Goal: Communication & Community: Answer question/provide support

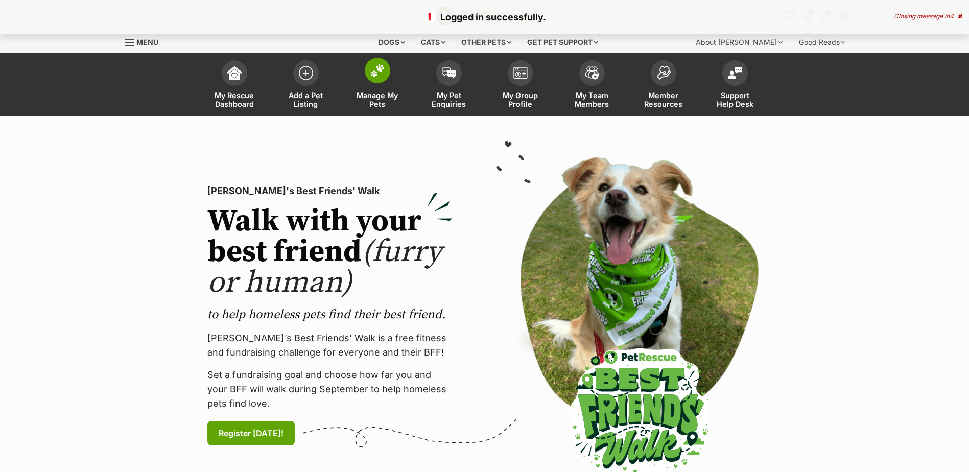
click at [381, 102] on span "Manage My Pets" at bounding box center [378, 99] width 46 height 17
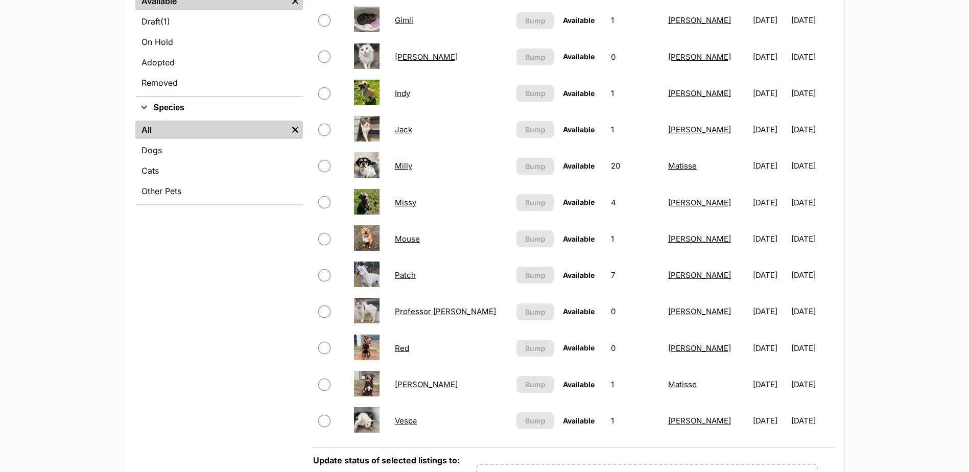
scroll to position [358, 0]
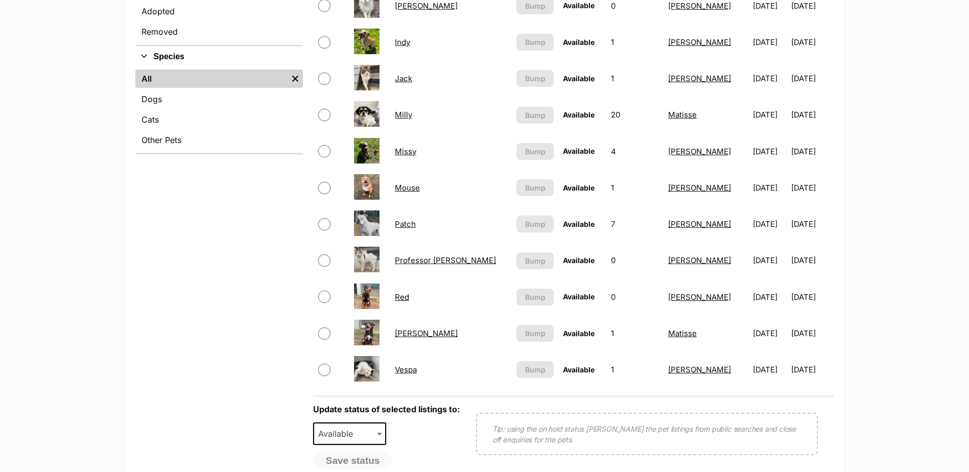
click at [407, 223] on link "Patch" at bounding box center [405, 224] width 21 height 10
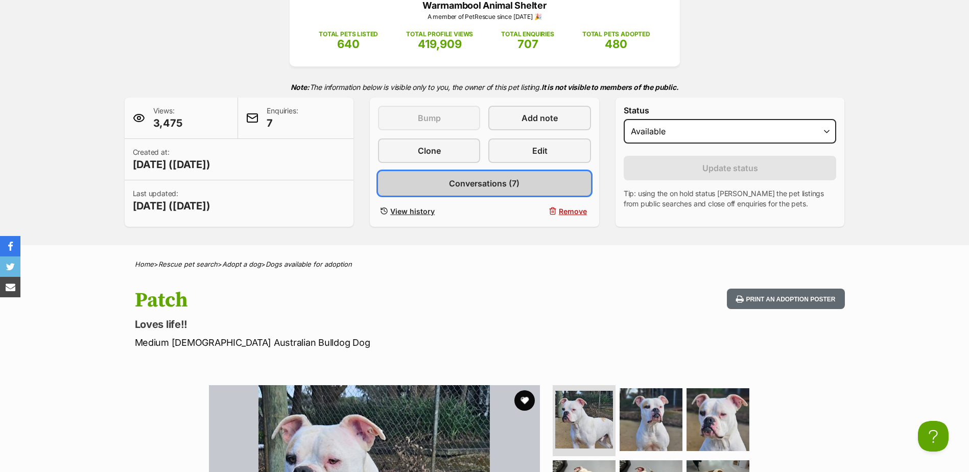
click at [488, 192] on link "Conversations (7)" at bounding box center [484, 183] width 213 height 25
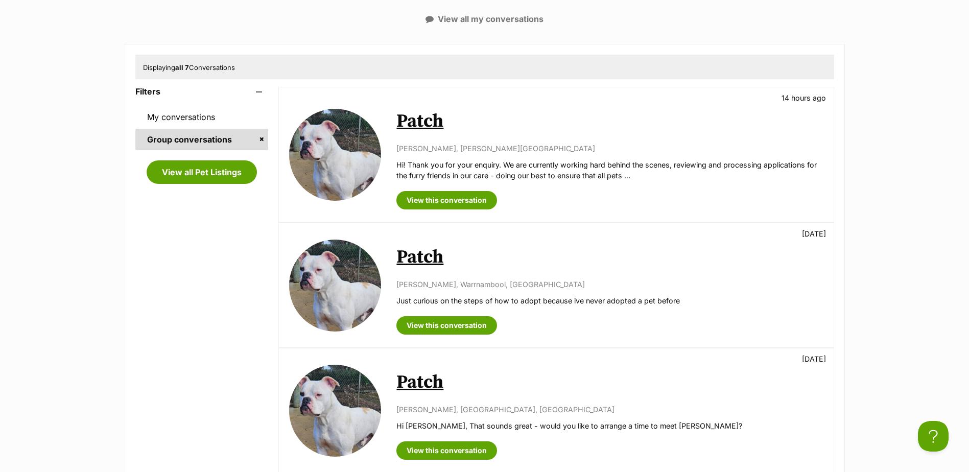
scroll to position [153, 0]
click at [444, 203] on link "View this conversation" at bounding box center [447, 200] width 101 height 18
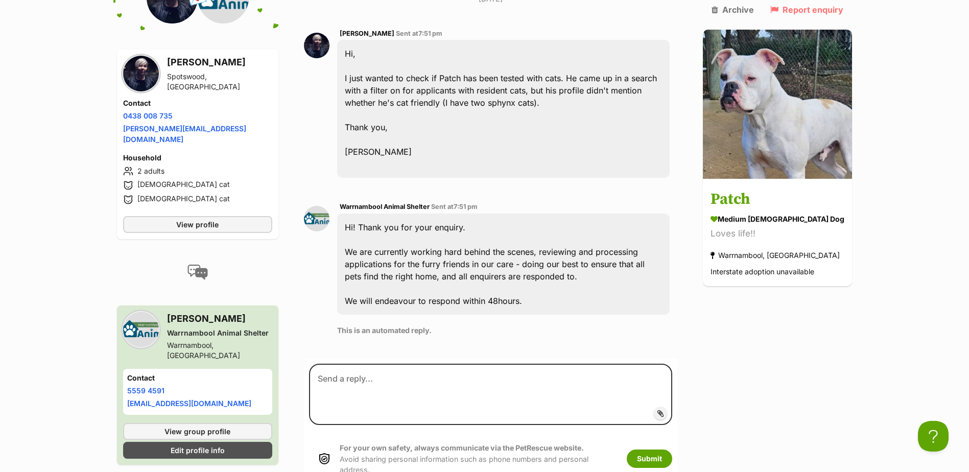
scroll to position [296, 0]
